Goal: Check status: Check status

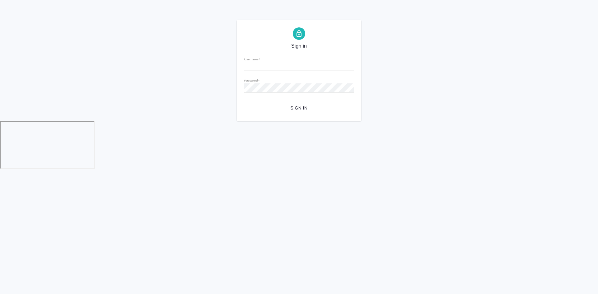
type input "[EMAIL_ADDRESS][DOMAIN_NAME]"
click at [297, 110] on span "Sign in" at bounding box center [299, 108] width 100 height 8
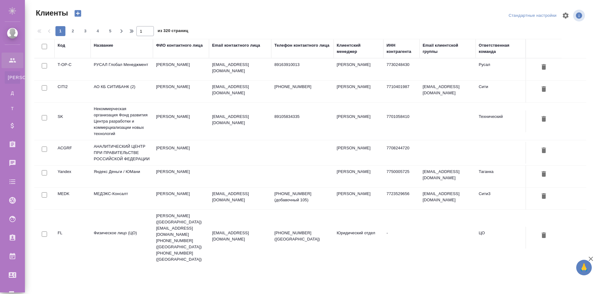
select select "RU"
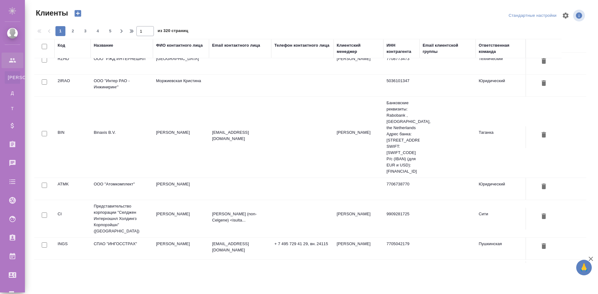
scroll to position [469, 0]
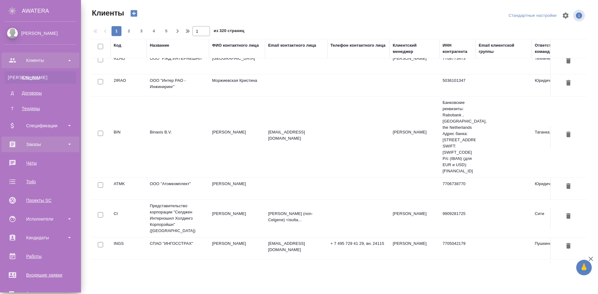
click at [32, 144] on div "Заказы" at bounding box center [41, 144] width 72 height 9
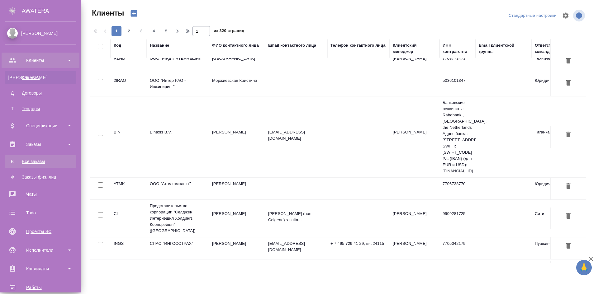
click at [35, 162] on div "Все заказы" at bounding box center [40, 161] width 65 height 6
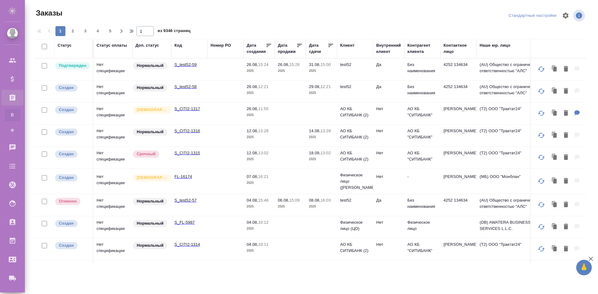
click at [180, 46] on div "Код" at bounding box center [177, 45] width 7 height 6
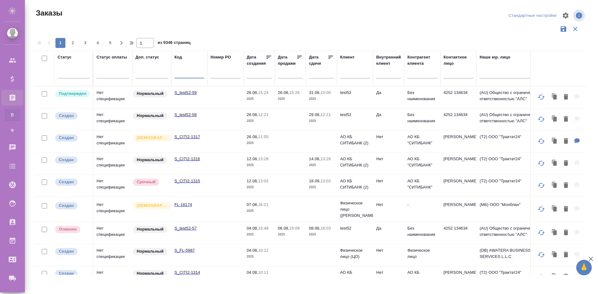
click at [184, 74] on input "text" at bounding box center [189, 75] width 30 height 8
paste input "S_GNRM-750"
type input "S_GNRM-750"
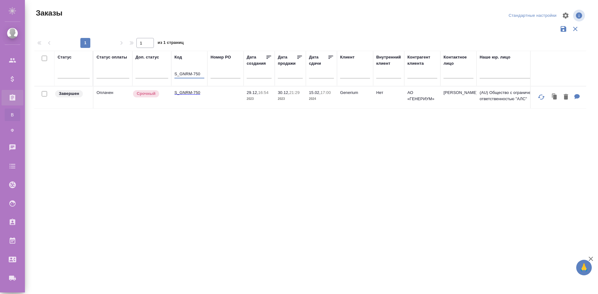
click at [200, 96] on td "S_GNRM-750" at bounding box center [189, 98] width 36 height 22
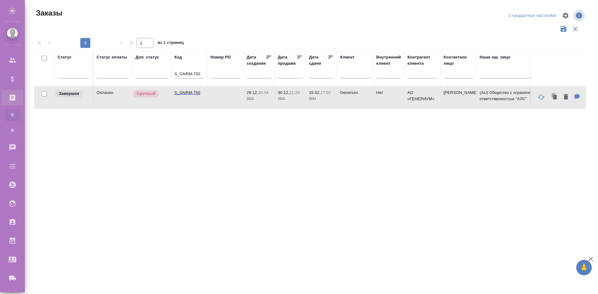
click at [200, 96] on td "S_GNRM-750" at bounding box center [189, 98] width 36 height 22
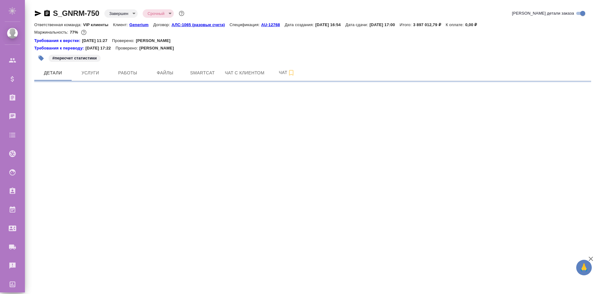
select select "RU"
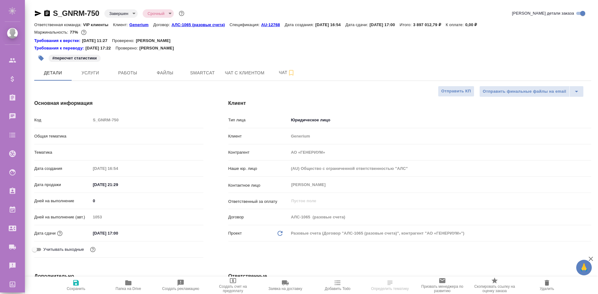
type textarea "x"
type input "[PERSON_NAME]"
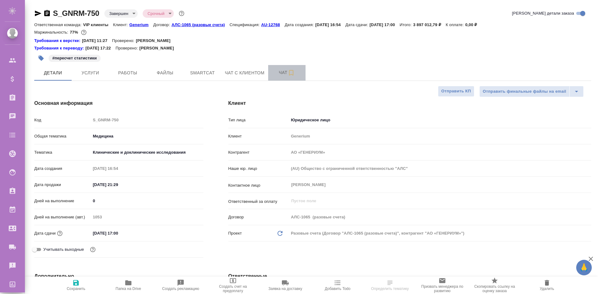
click at [276, 74] on span "Чат" at bounding box center [287, 73] width 30 height 8
type textarea "x"
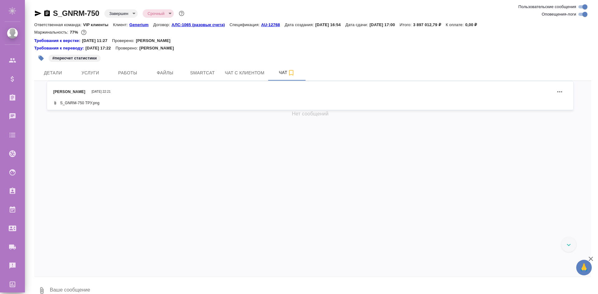
click at [569, 243] on div at bounding box center [568, 244] width 15 height 15
click at [592, 258] on icon "button" at bounding box center [590, 258] width 7 height 7
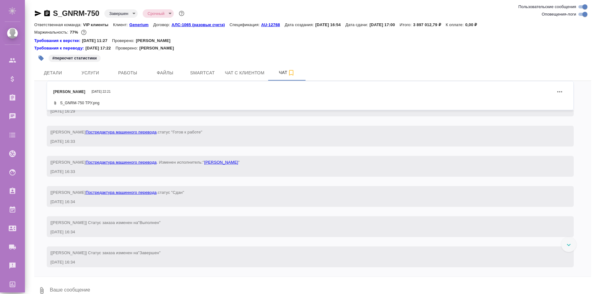
scroll to position [116257, 0]
